Goal: Use online tool/utility

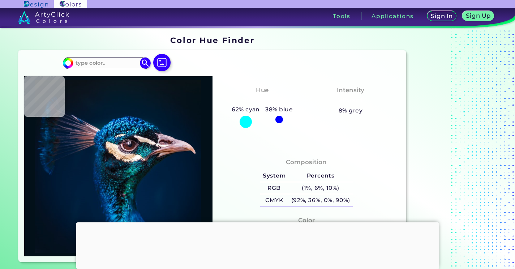
type input "#021019"
type input "#07141d"
type input "#07141D"
type input "#0b151c"
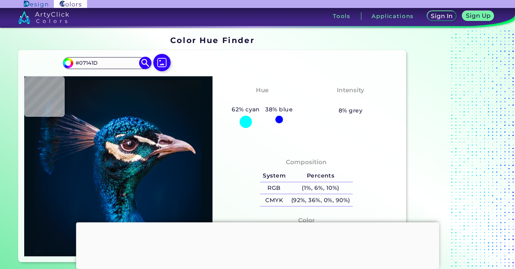
type input "#0B151C"
click at [99, 63] on input "#0B151C" at bounding box center [106, 63] width 67 height 10
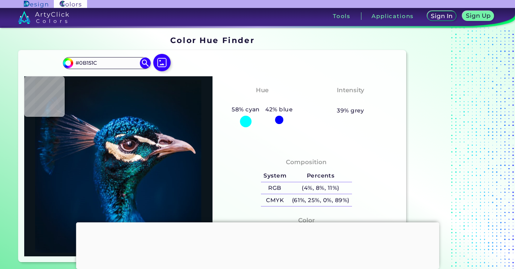
type input "#091217"
type input "#"
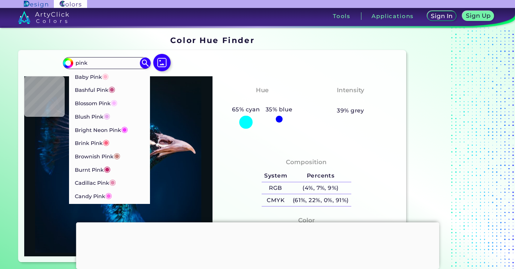
type input "pink"
